Goal: Task Accomplishment & Management: Use online tool/utility

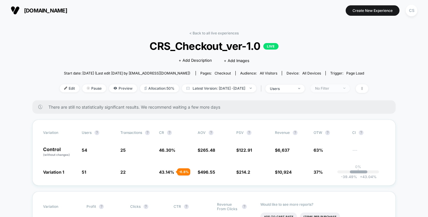
click at [333, 91] on span "No Filter" at bounding box center [329, 88] width 39 height 8
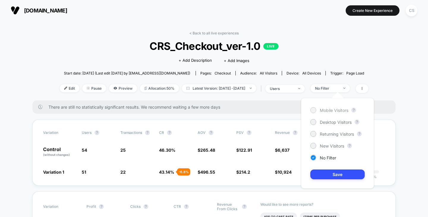
click at [326, 111] on span "Mobile Visitors" at bounding box center [334, 110] width 29 height 5
click at [336, 176] on button "Save" at bounding box center [337, 175] width 54 height 10
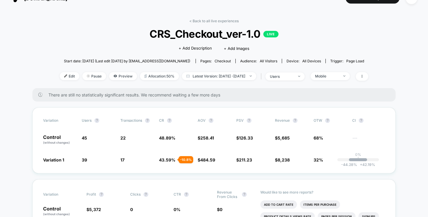
scroll to position [59, 0]
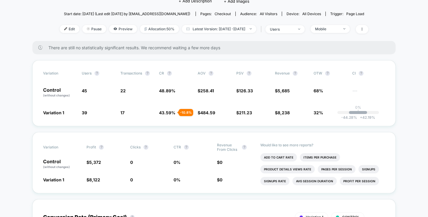
click at [337, 9] on div "Start date: [DATE] (Last edit [DATE] by [EMAIL_ADDRESS][DOMAIN_NAME]) Pages: ch…" at bounding box center [214, 14] width 308 height 10
click at [337, 26] on span "Mobile" at bounding box center [329, 29] width 39 height 8
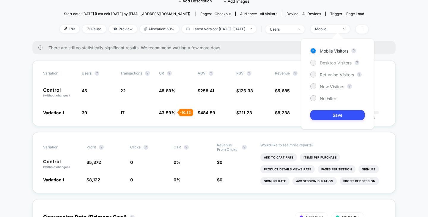
click at [331, 61] on span "Desktop Visitors" at bounding box center [336, 62] width 32 height 5
click at [331, 116] on button "Save" at bounding box center [337, 115] width 54 height 10
